Goal: Transaction & Acquisition: Purchase product/service

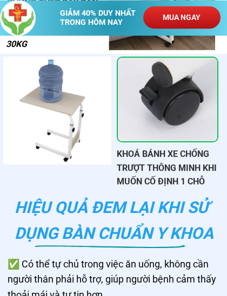
scroll to position [2758, 0]
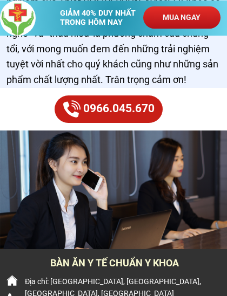
scroll to position [4850, 0]
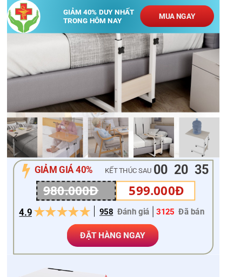
scroll to position [147, 0]
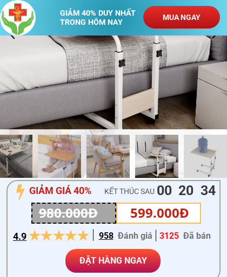
click at [106, 257] on p "ĐẶT HÀNG NGAY" at bounding box center [112, 261] width 95 height 24
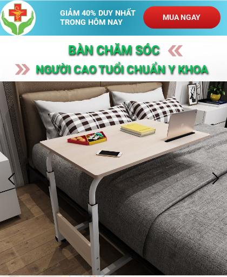
scroll to position [0, 0]
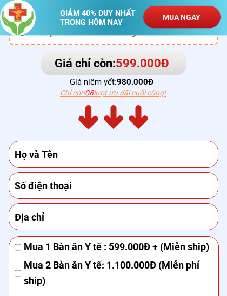
scroll to position [3354, 0]
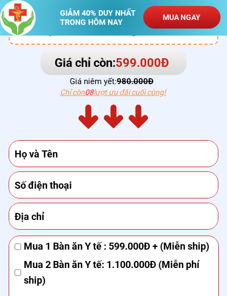
click at [32, 162] on input "text" at bounding box center [114, 154] width 204 height 26
click at [44, 152] on input "text" at bounding box center [114, 154] width 204 height 26
type input "Quan"
click at [32, 183] on input "tel" at bounding box center [114, 185] width 204 height 26
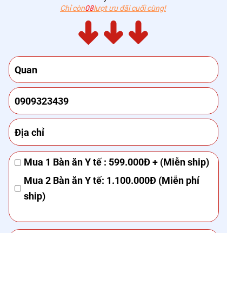
scroll to position [3376, 0]
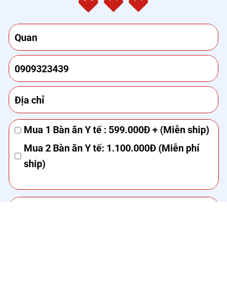
type input "0909323439"
click at [29, 217] on span "Mua 1 Bàn ăn Y tế : 599.000Đ + (Miễn ship)" at bounding box center [118, 225] width 188 height 16
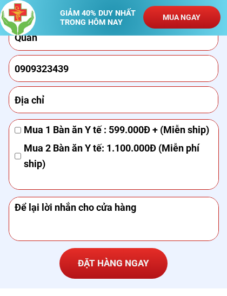
click at [24, 134] on span "Mua 1 Bàn ăn Y tế : 599.000Đ + (Miễn ship)" at bounding box center [118, 131] width 188 height 16
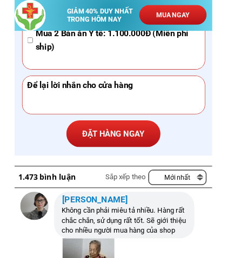
scroll to position [3518, 0]
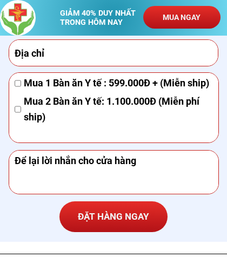
click at [28, 179] on textarea at bounding box center [114, 172] width 204 height 43
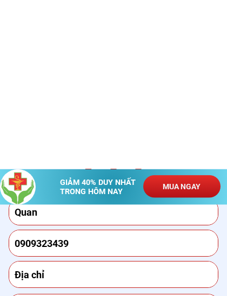
scroll to position [3466, 0]
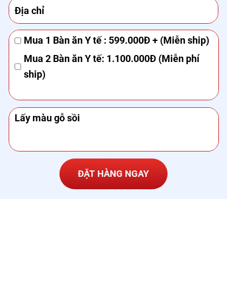
type textarea "Lấy màu gỗ sồi"
click at [108, 253] on p "ĐẶT HÀNG NGAY" at bounding box center [113, 268] width 108 height 31
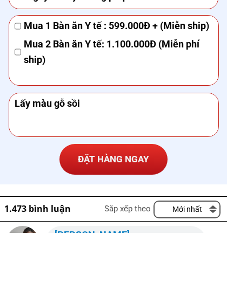
scroll to position [3514, 0]
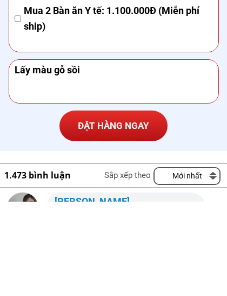
type input "37 nguyên duy duong p8q5 hcm"
click at [104, 205] on p "ĐẶT HÀNG NGAY" at bounding box center [113, 220] width 108 height 31
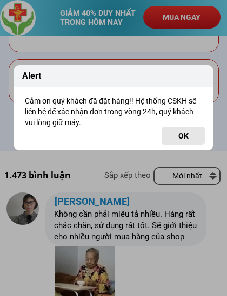
click at [191, 134] on button "OK" at bounding box center [182, 136] width 43 height 18
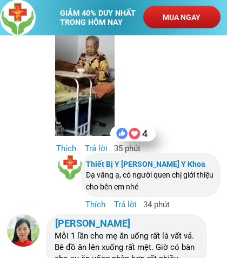
scroll to position [3856, 0]
